Goal: Task Accomplishment & Management: Use online tool/utility

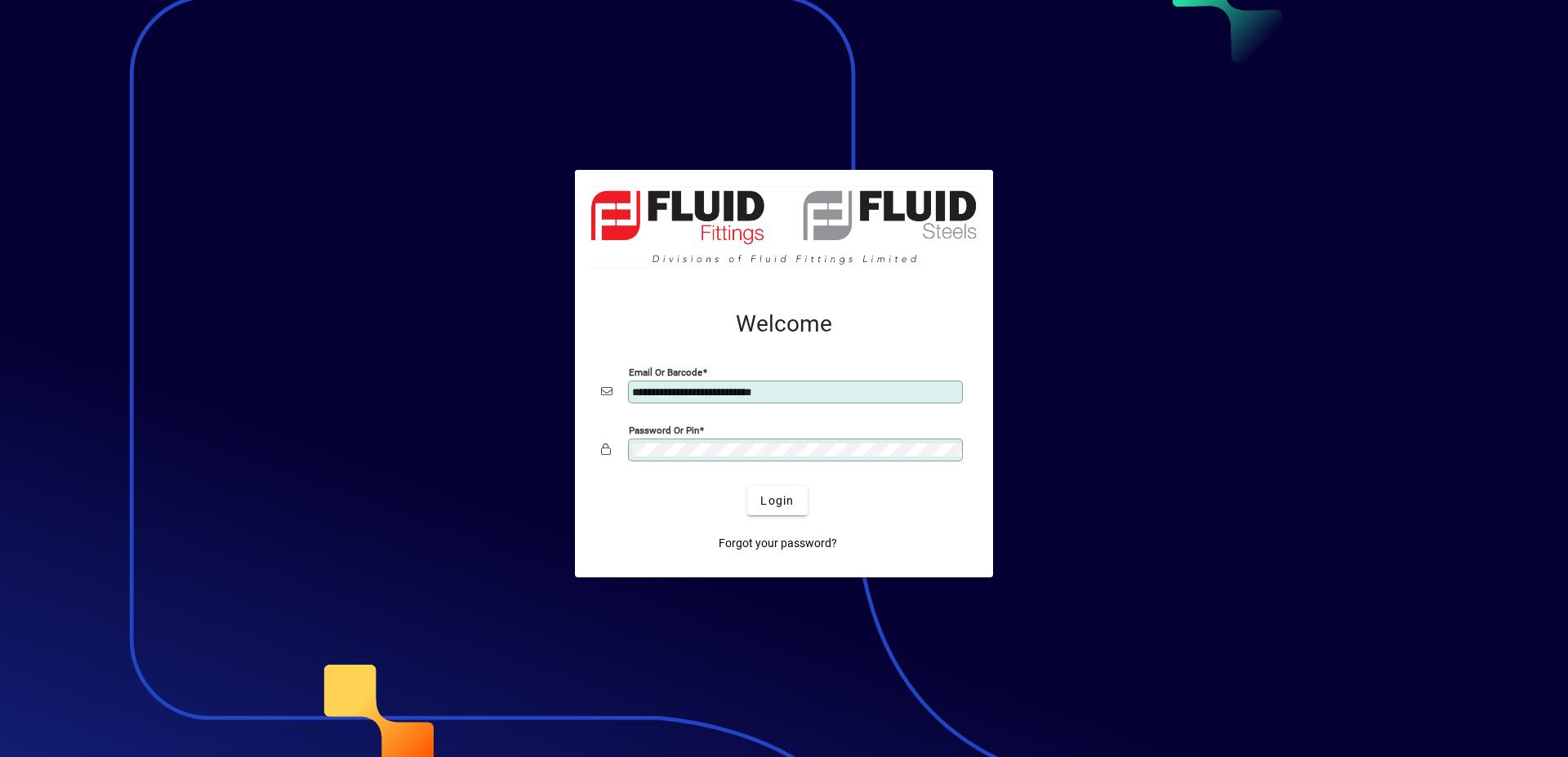
type input "**********"
click at [1275, 309] on div at bounding box center [784, 378] width 1568 height 757
click at [779, 500] on span "Login" at bounding box center [778, 501] width 34 height 17
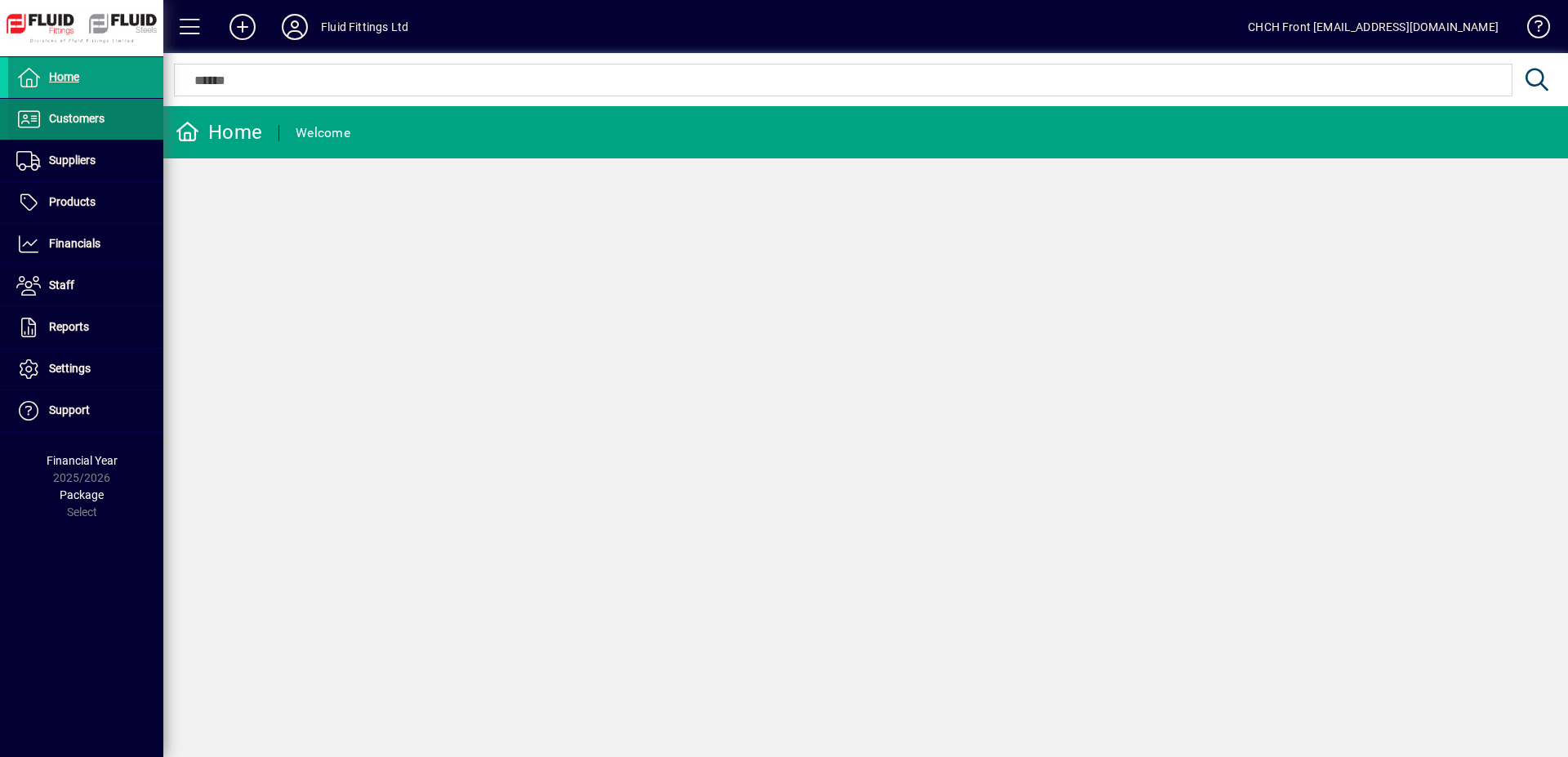
click at [108, 107] on span at bounding box center [86, 119] width 155 height 39
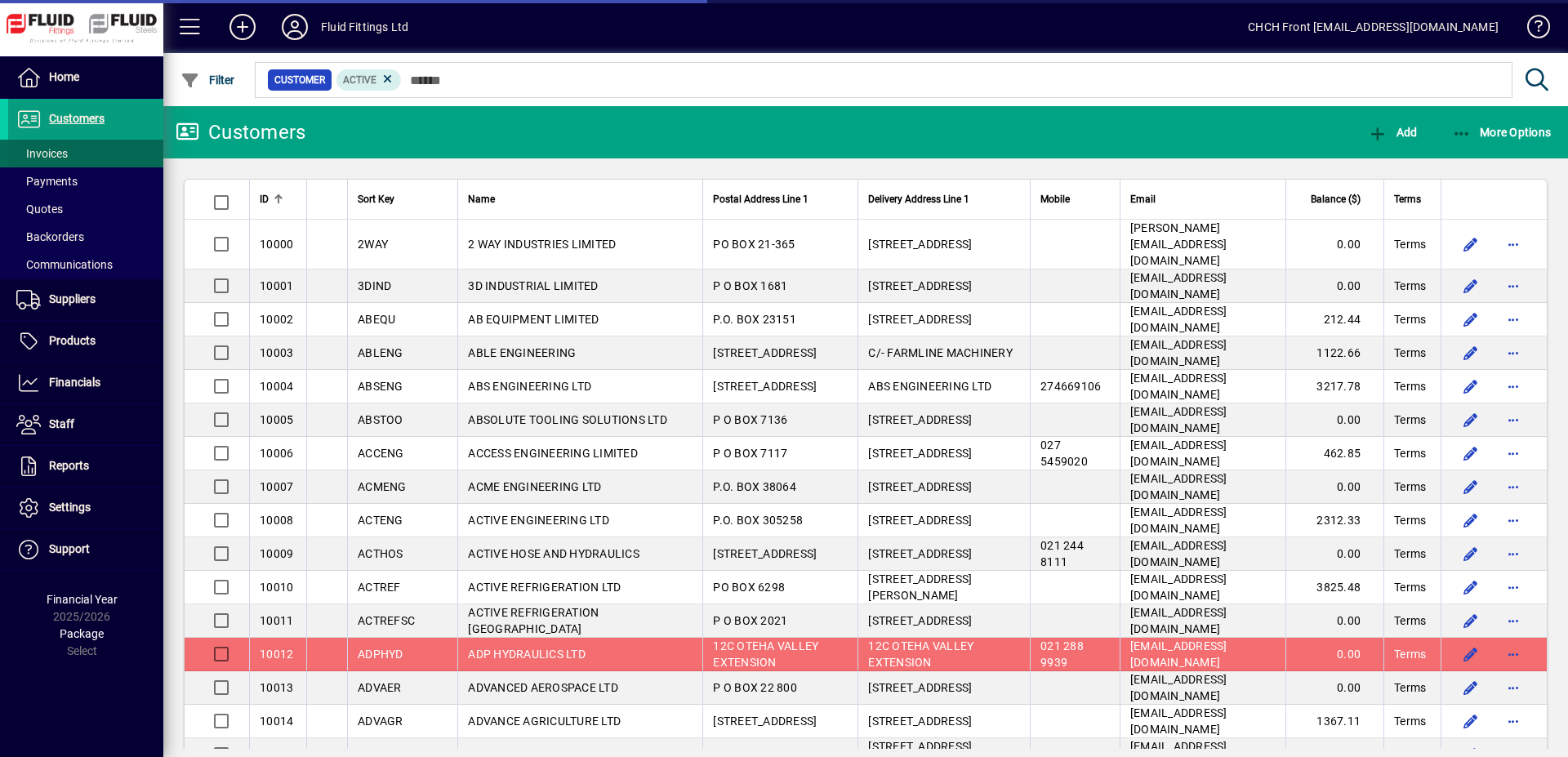
click at [98, 146] on span at bounding box center [86, 153] width 155 height 39
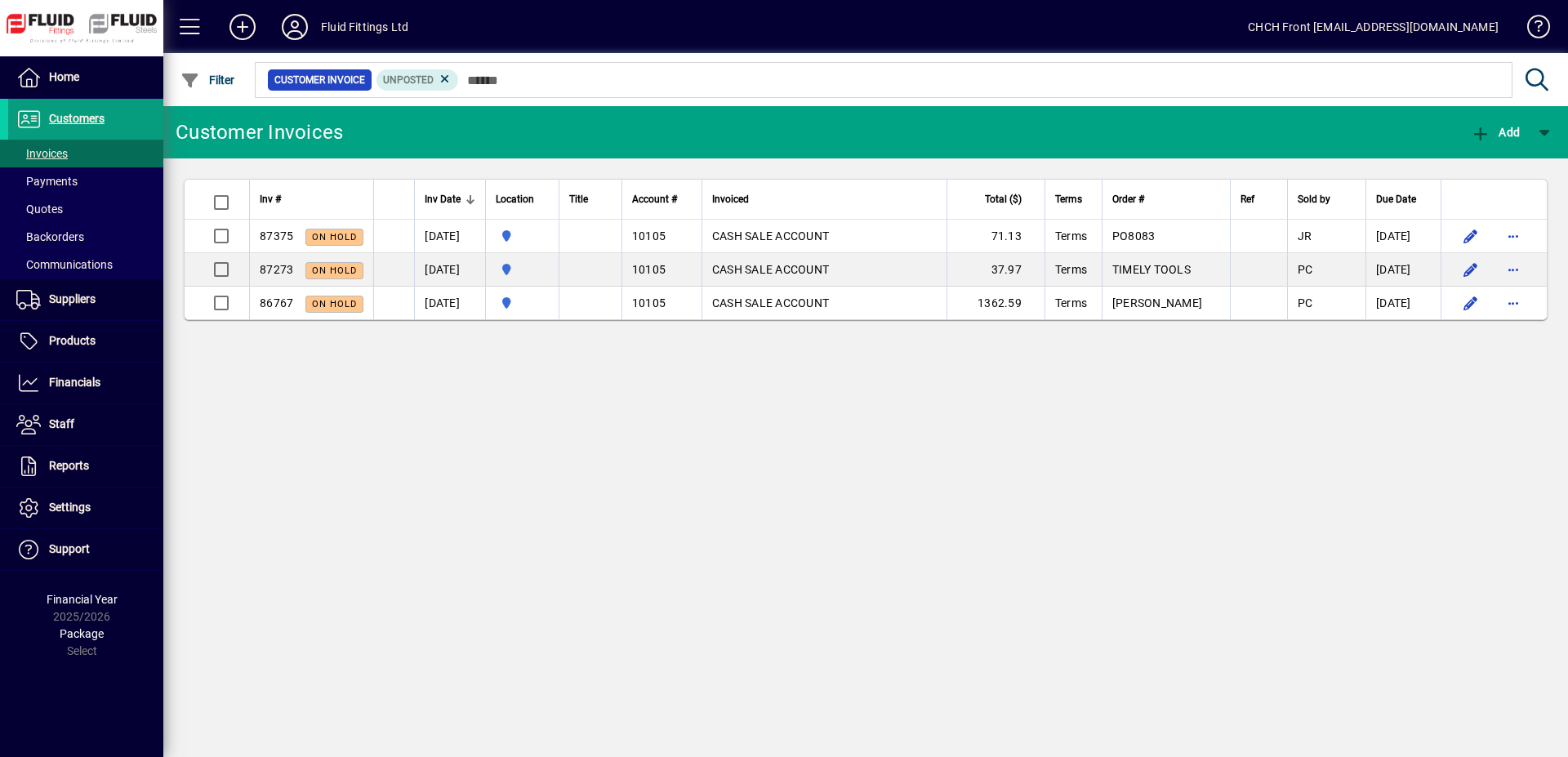
click at [649, 137] on mat-toolbar-row "Customer Invoices Add" at bounding box center [866, 132] width 1405 height 52
click at [759, 410] on div "Customer Invoices Add Inv # Inv Date Location Title Account # Invoiced Total ($…" at bounding box center [866, 432] width 1405 height 651
click at [99, 155] on span at bounding box center [86, 153] width 155 height 39
click at [487, 136] on mat-toolbar-row "Customer Invoices Add" at bounding box center [866, 132] width 1405 height 52
click at [716, 514] on div "Customer Invoices Add Inv # Inv Date Location Title Account # Invoiced Total ($…" at bounding box center [866, 432] width 1405 height 651
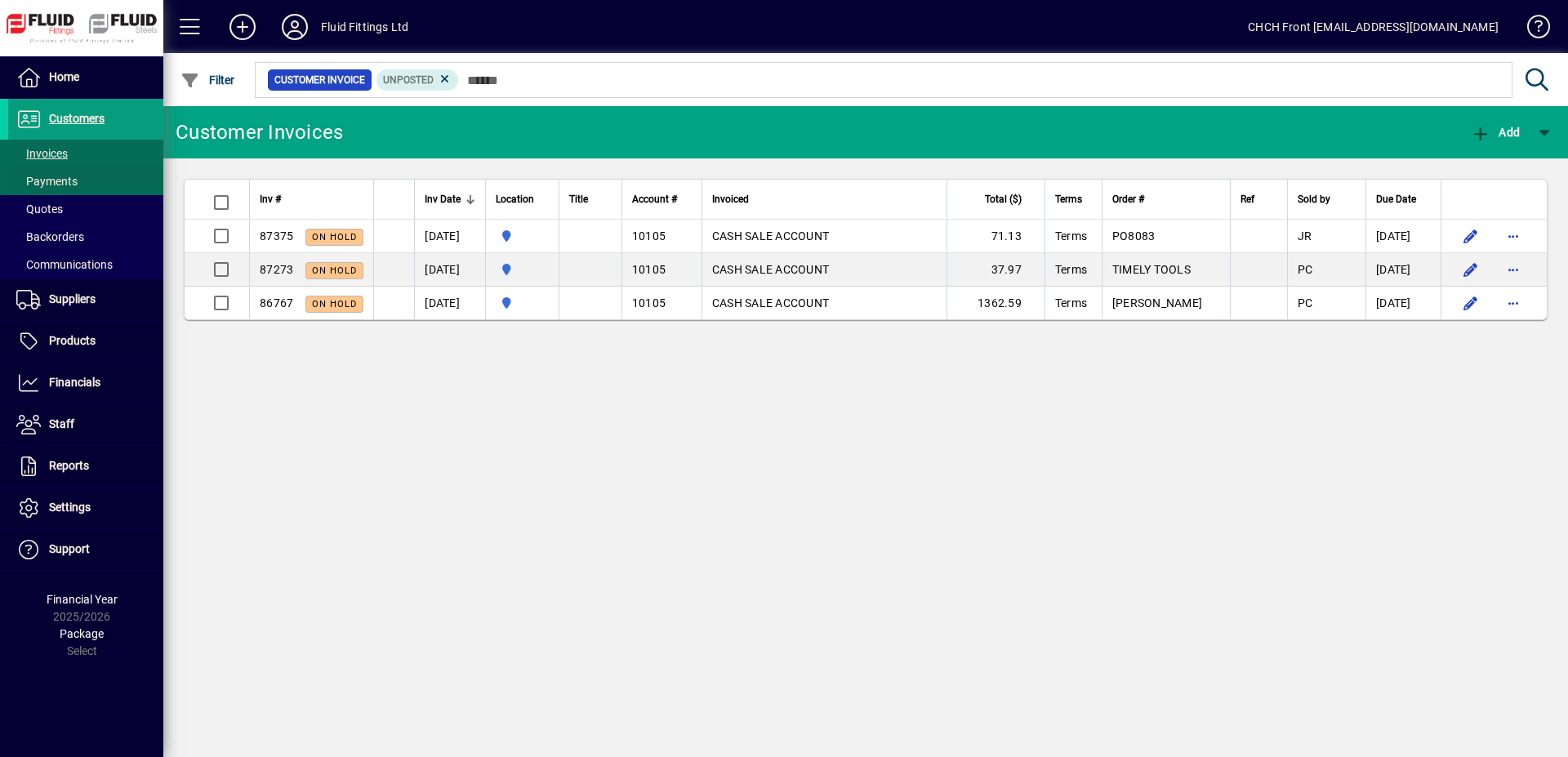
click at [82, 172] on span at bounding box center [86, 181] width 155 height 39
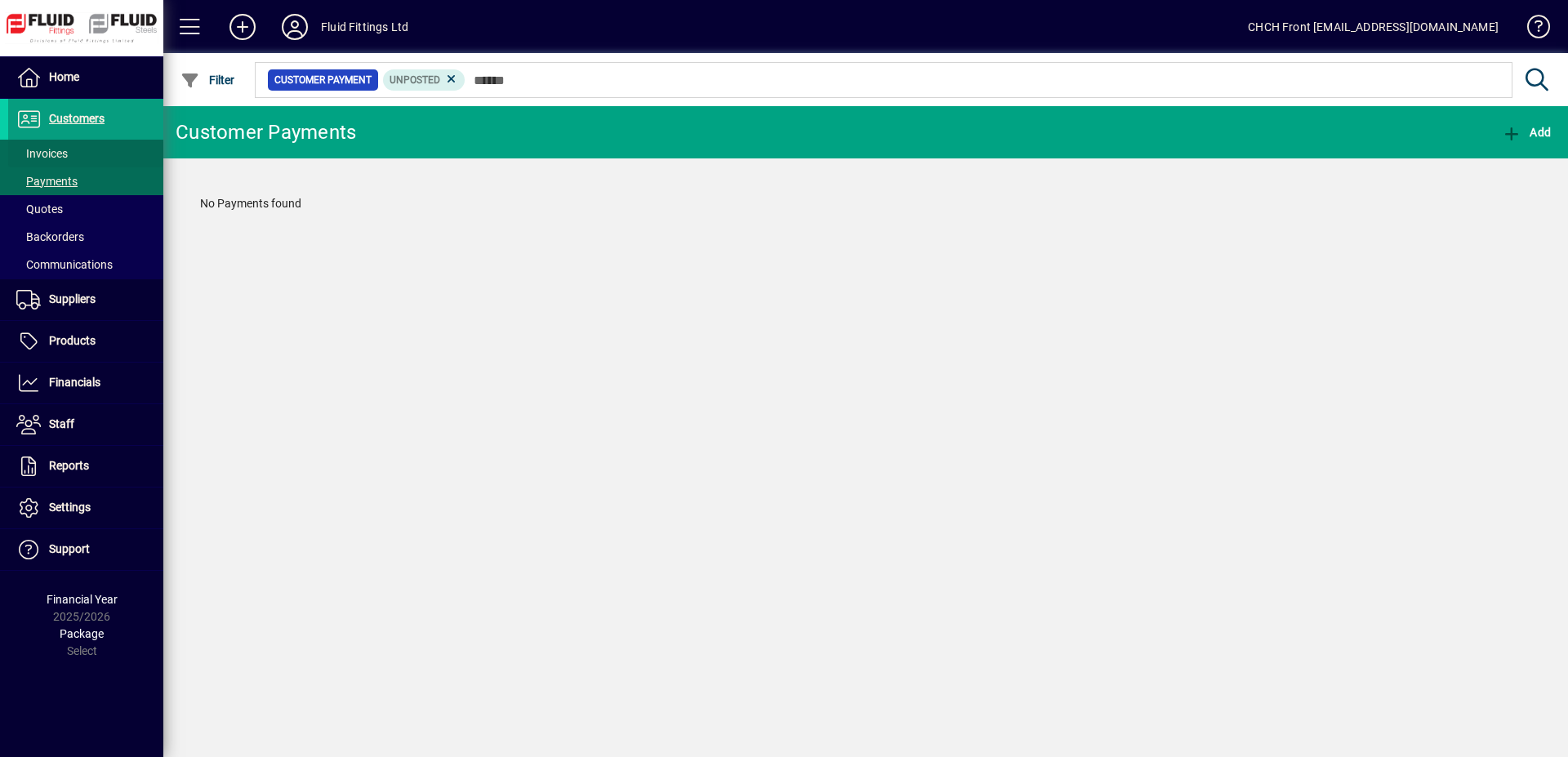
click at [107, 152] on span at bounding box center [86, 153] width 155 height 39
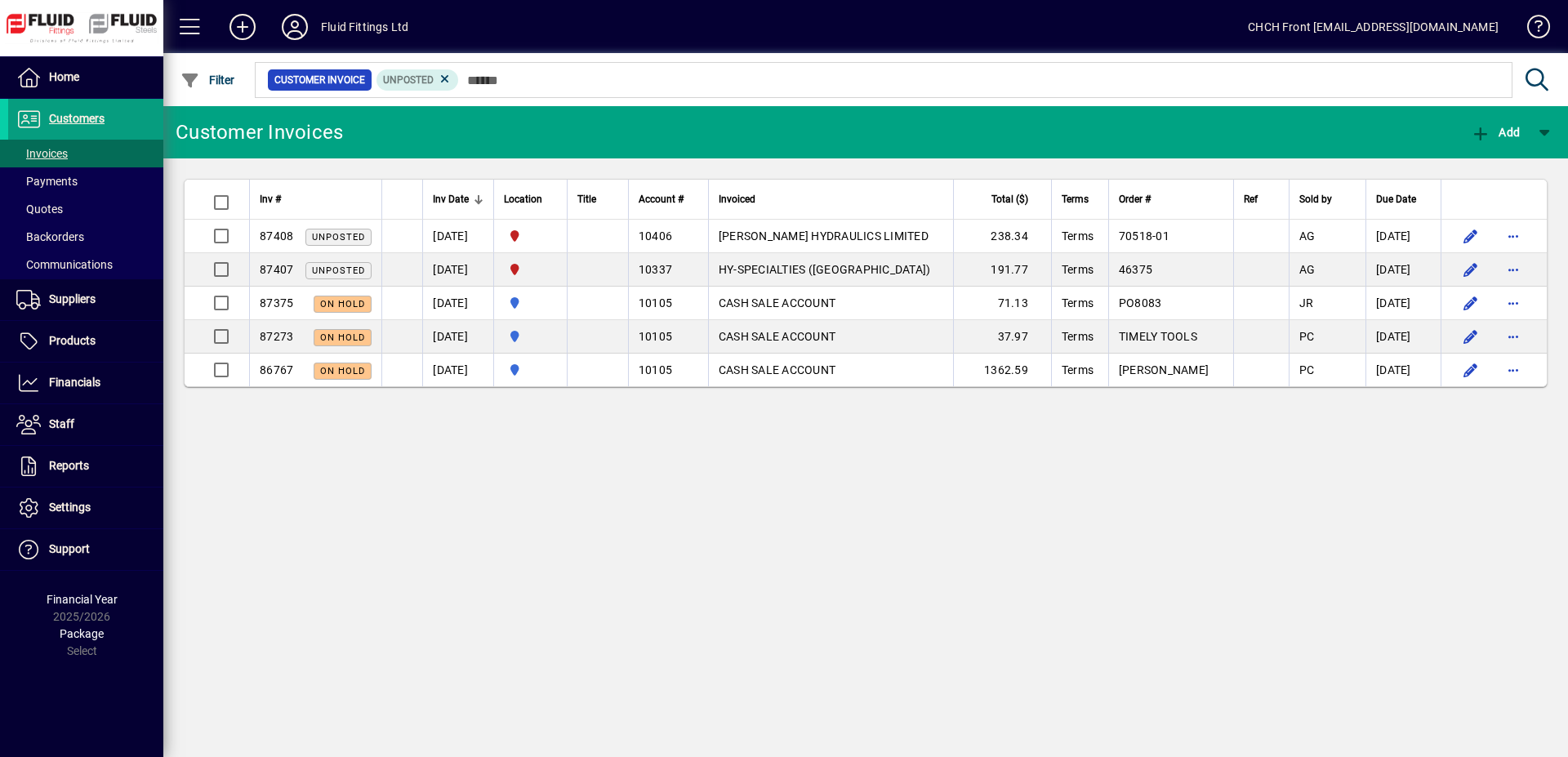
click at [393, 137] on mat-toolbar-row "Customer Invoices Add" at bounding box center [866, 132] width 1405 height 52
